Goal: Task Accomplishment & Management: Manage account settings

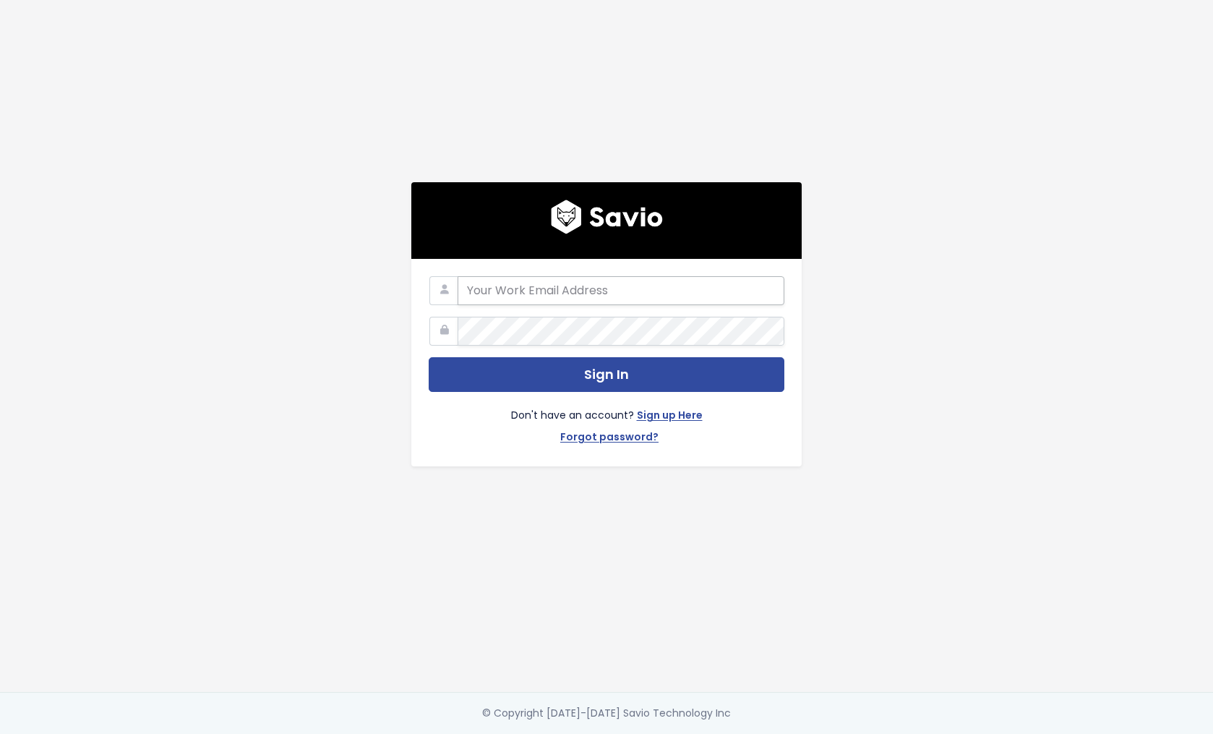
type input "[EMAIL_ADDRESS][DOMAIN_NAME]"
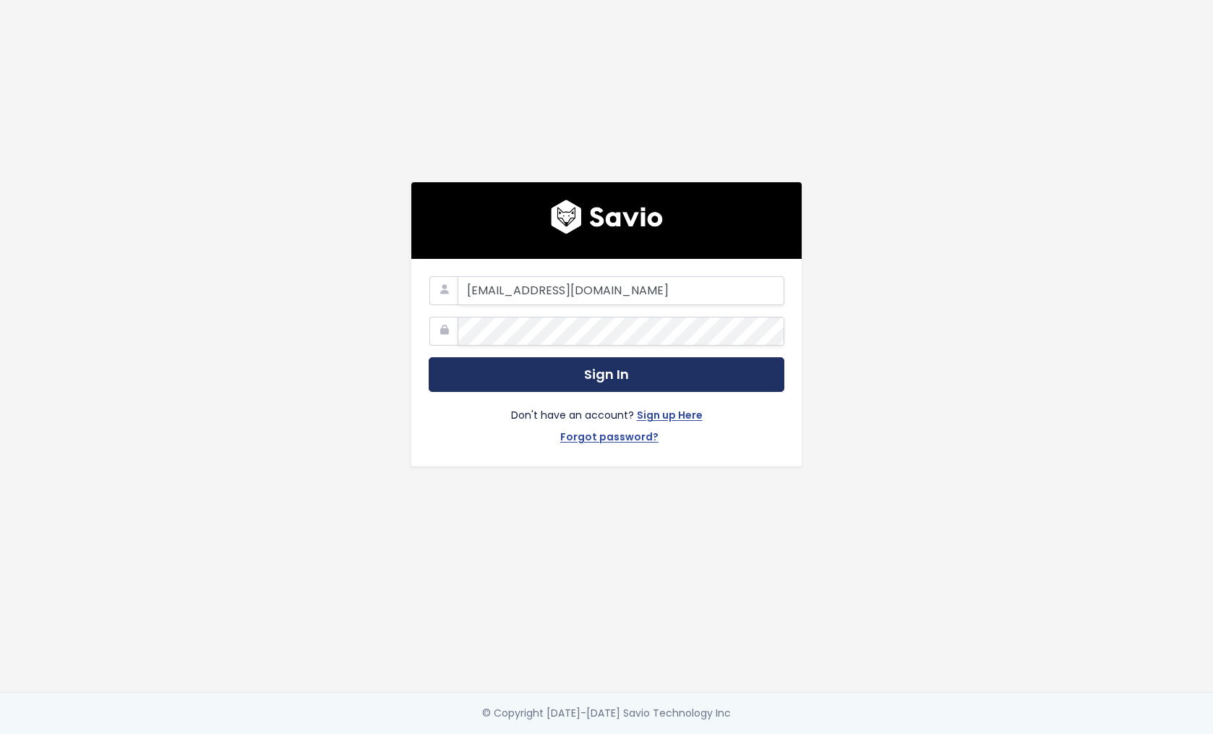
click at [613, 378] on button "Sign In" at bounding box center [607, 374] width 356 height 35
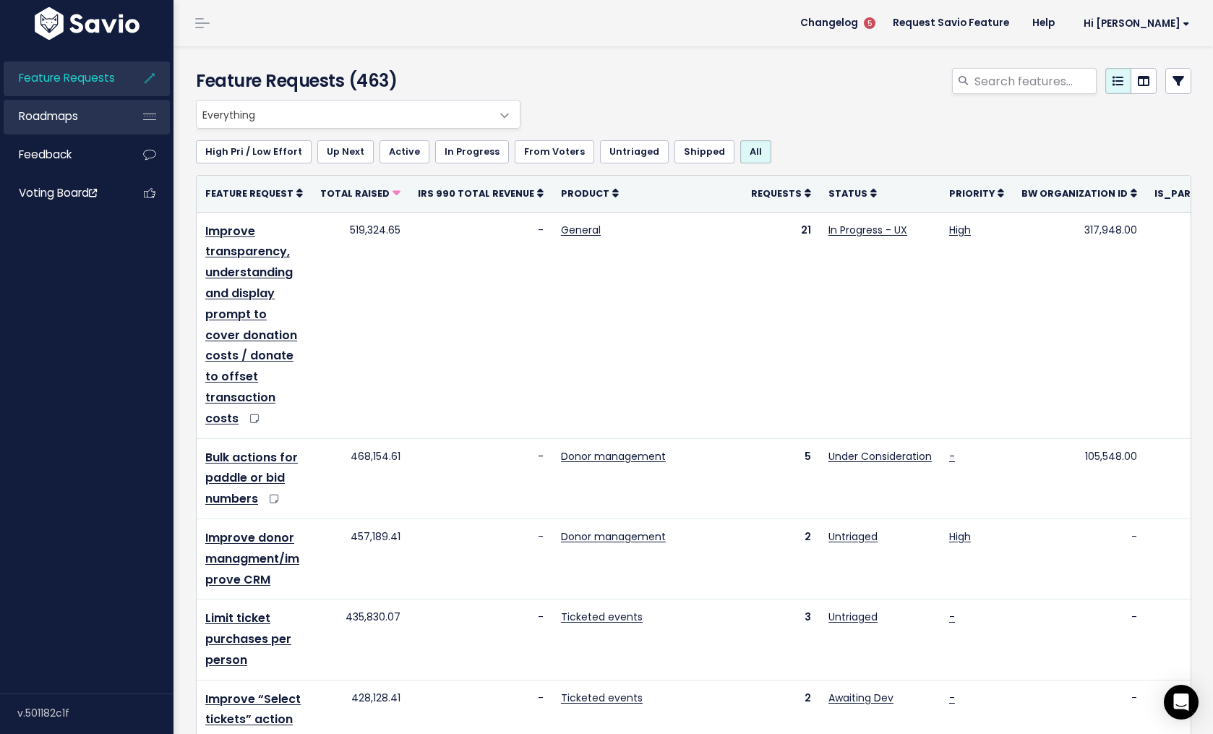
click at [83, 121] on link "Roadmaps" at bounding box center [62, 116] width 116 height 33
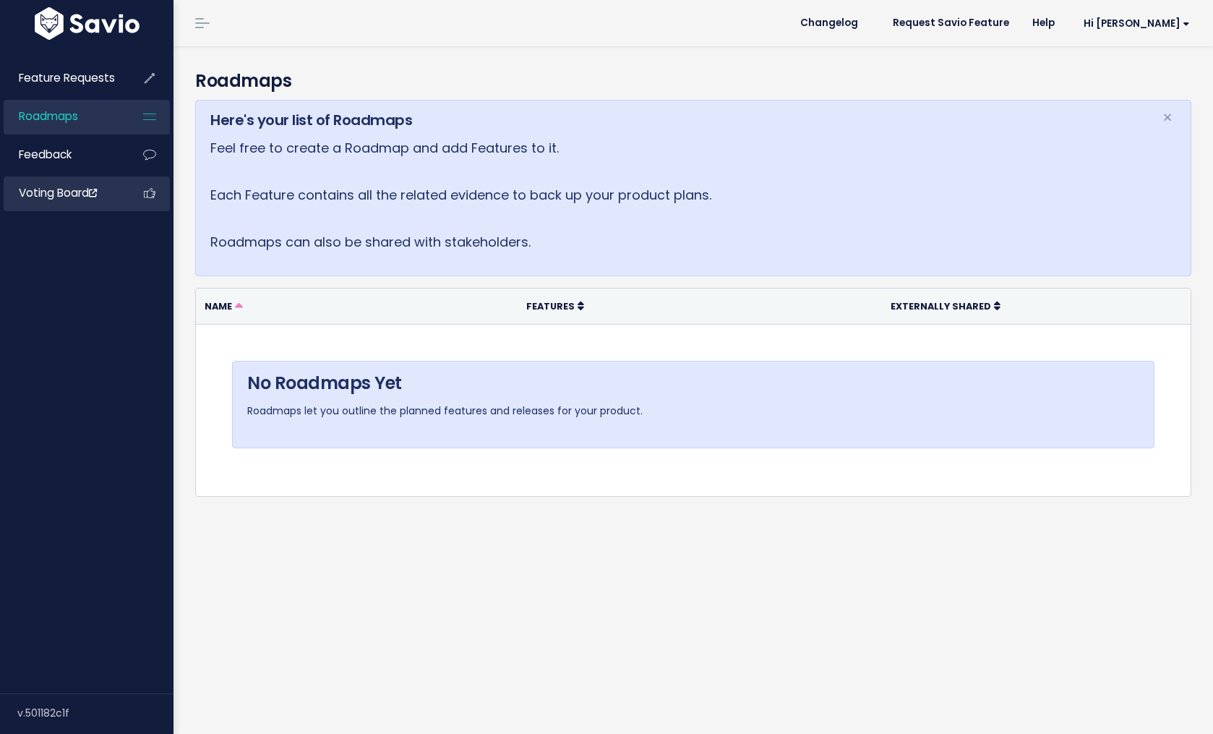
click at [72, 192] on span "Voting Board" at bounding box center [58, 192] width 78 height 15
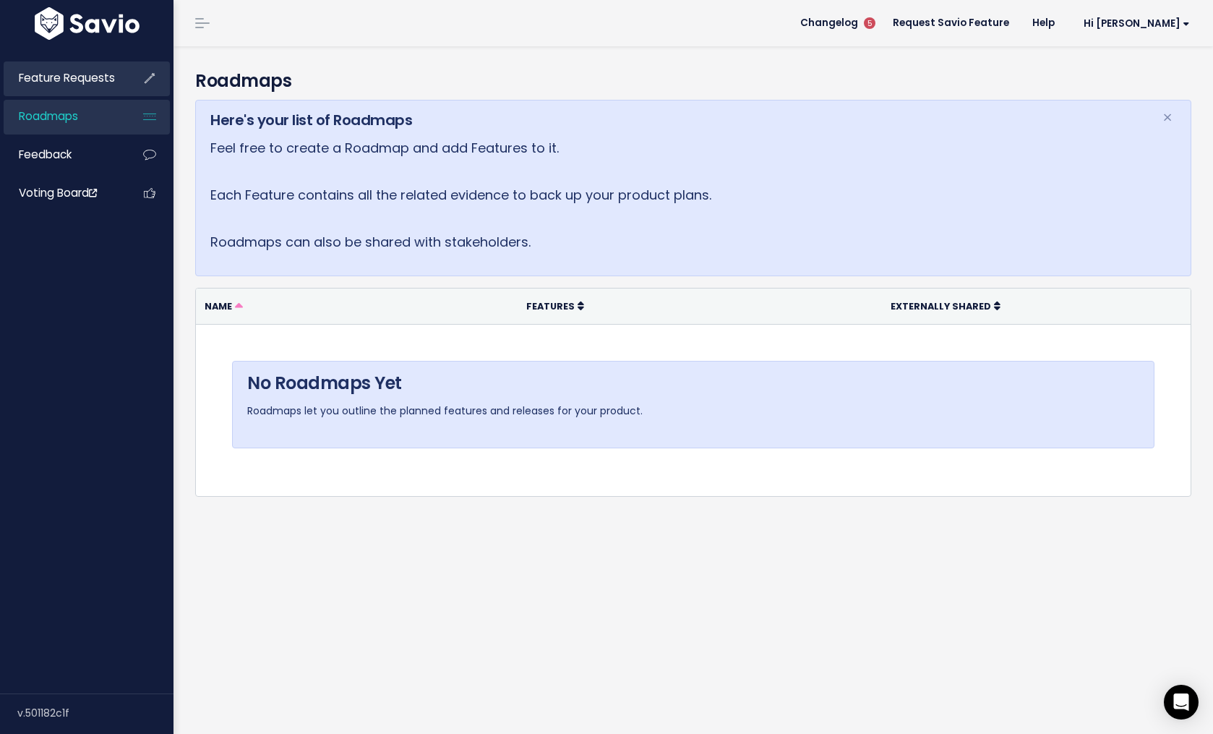
click at [77, 72] on span "Feature Requests" at bounding box center [67, 77] width 96 height 15
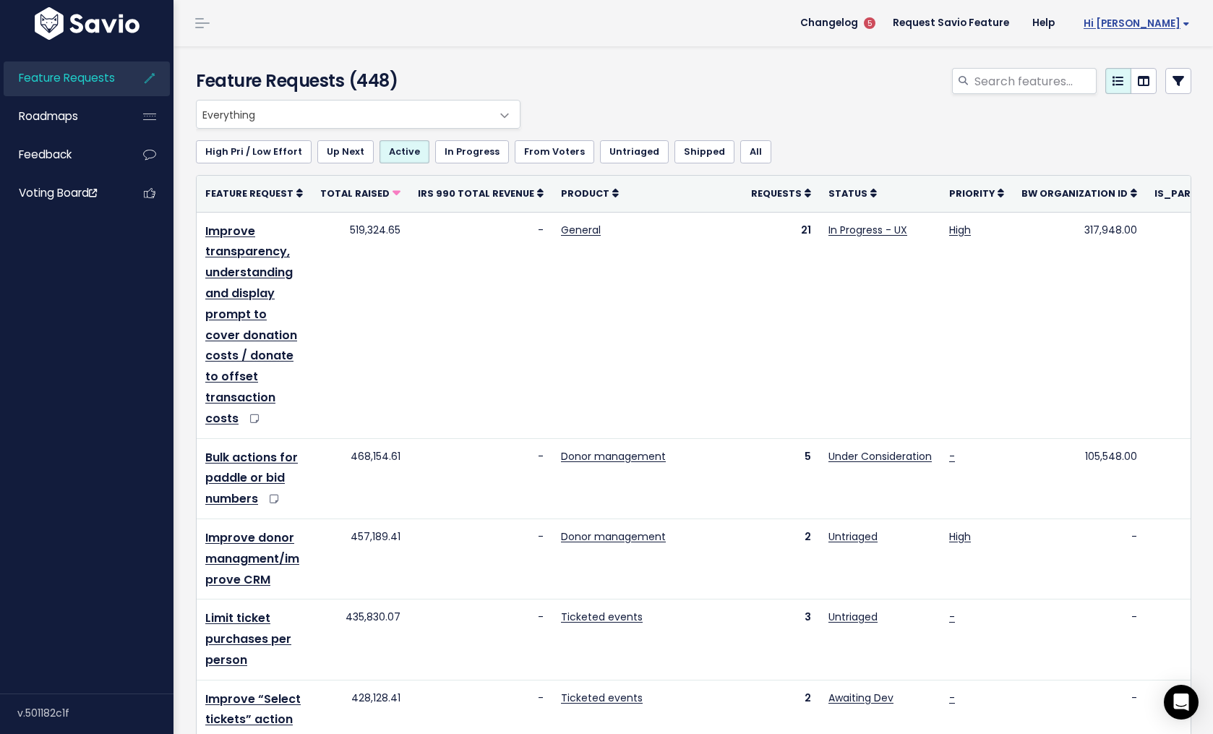
click at [1177, 18] on span "Hi [PERSON_NAME]" at bounding box center [1136, 23] width 106 height 11
click at [1179, 66] on link "My Settings" at bounding box center [1143, 66] width 104 height 28
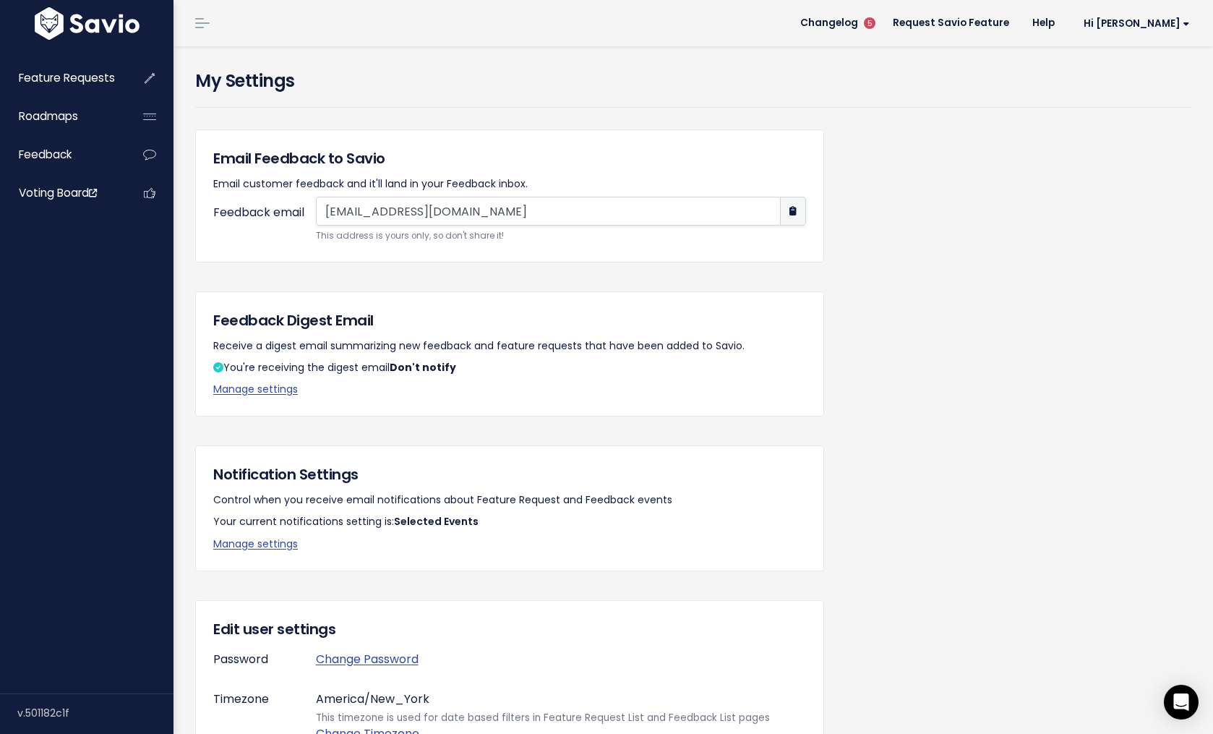
click at [193, 28] on link at bounding box center [202, 23] width 23 height 13
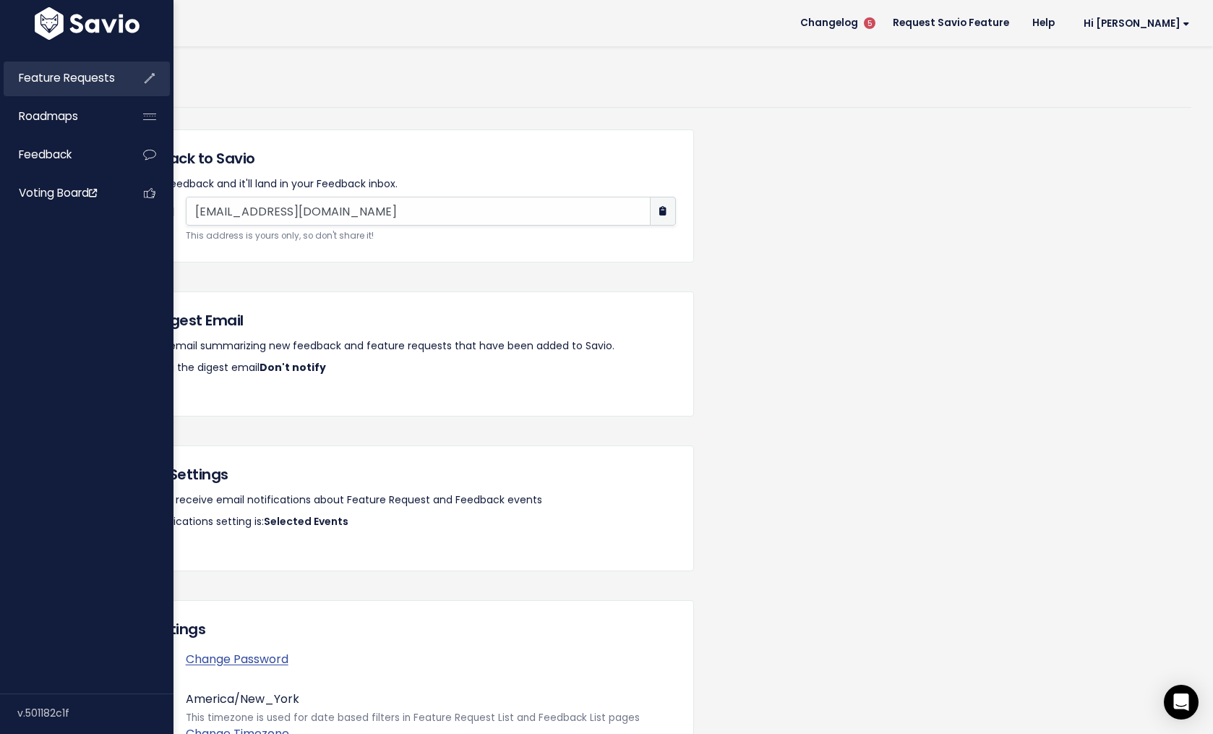
click at [59, 89] on link "Feature Requests" at bounding box center [62, 77] width 116 height 33
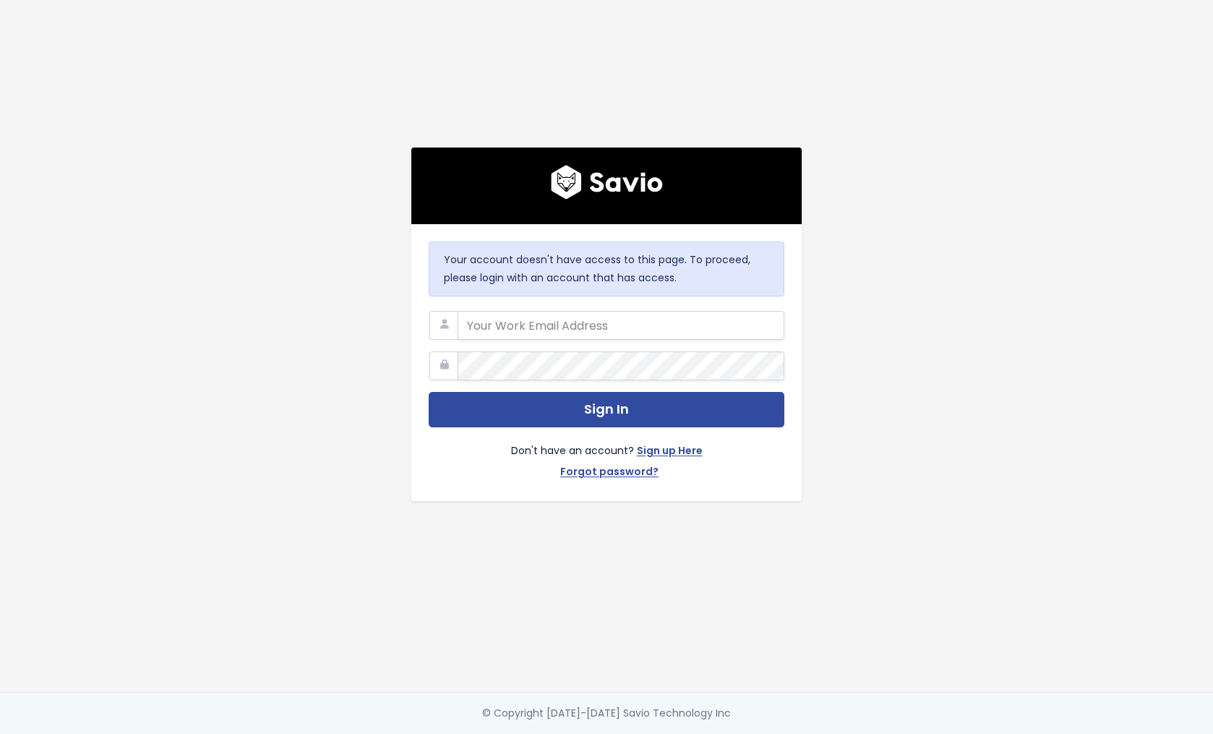
click at [1106, 422] on main "Your account doesn't have access to this page. To proceed, please login with an…" at bounding box center [606, 367] width 1213 height 734
